Goal: Information Seeking & Learning: Learn about a topic

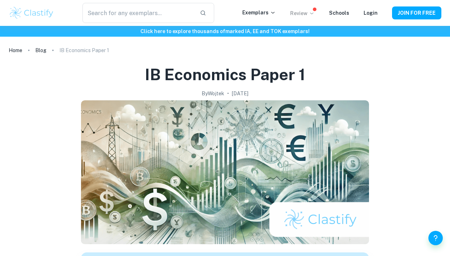
click at [307, 16] on p "Review" at bounding box center [302, 13] width 24 height 8
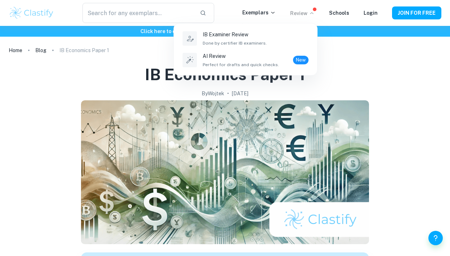
click at [283, 13] on div at bounding box center [225, 128] width 450 height 256
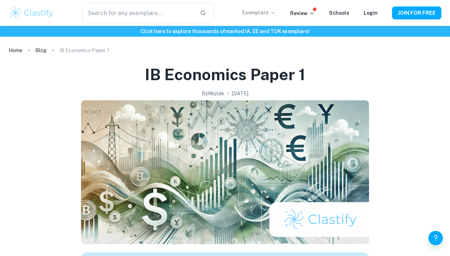
click at [269, 13] on p "Exemplars" at bounding box center [258, 13] width 33 height 8
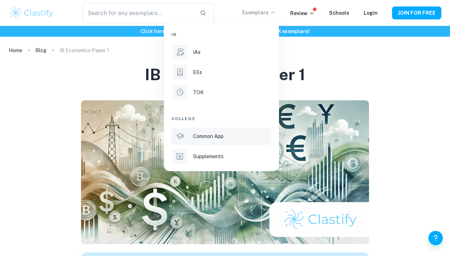
click at [219, 138] on p "Common App" at bounding box center [208, 137] width 31 height 8
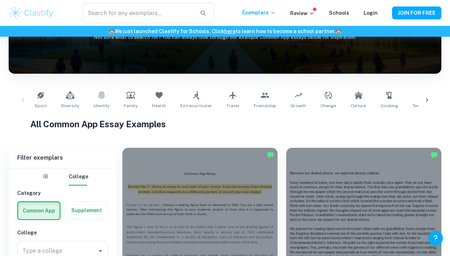
scroll to position [204, 0]
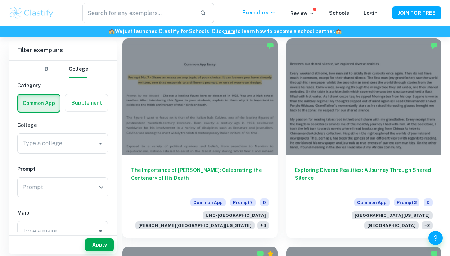
click at [43, 69] on button "IB" at bounding box center [45, 69] width 17 height 17
